Goal: Find specific page/section: Find specific page/section

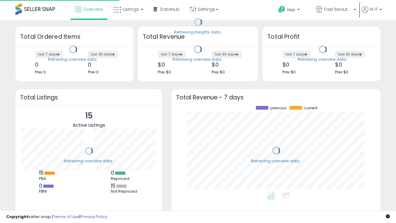
scroll to position [86, 197]
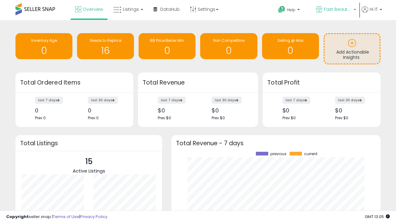
click at [336, 10] on span "Fast Beauty ([GEOGRAPHIC_DATA])" at bounding box center [338, 9] width 28 height 6
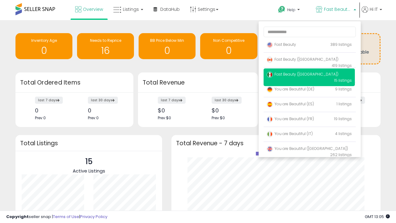
click at [309, 60] on span "Fast Beauty ([GEOGRAPHIC_DATA])" at bounding box center [303, 59] width 72 height 5
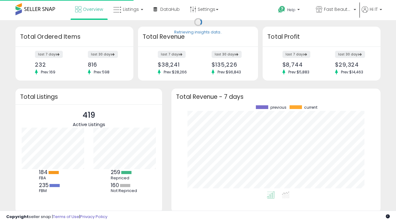
scroll to position [86, 197]
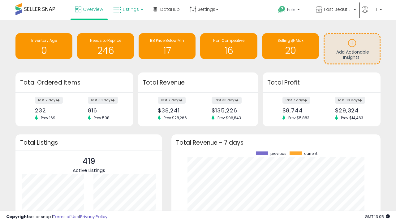
click at [128, 9] on span "Listings" at bounding box center [131, 9] width 16 height 6
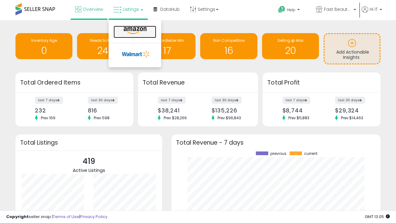
click at [134, 31] on icon at bounding box center [135, 31] width 27 height 8
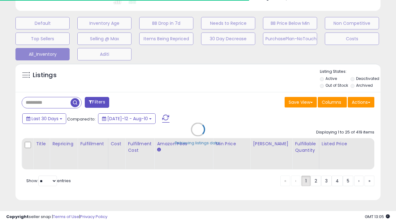
scroll to position [0, 5]
